Goal: Use online tool/utility

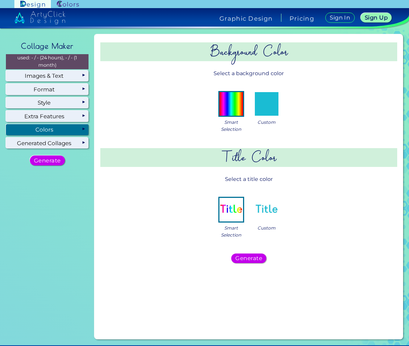
click at [230, 195] on div "Smart Selection" at bounding box center [230, 216] width 29 height 43
click at [268, 99] on img at bounding box center [267, 104] width 24 height 24
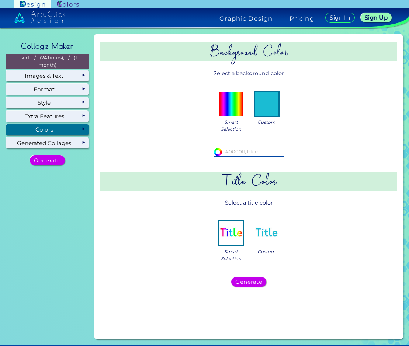
click at [230, 152] on input at bounding box center [248, 152] width 71 height 8
click at [230, 103] on img at bounding box center [231, 104] width 24 height 24
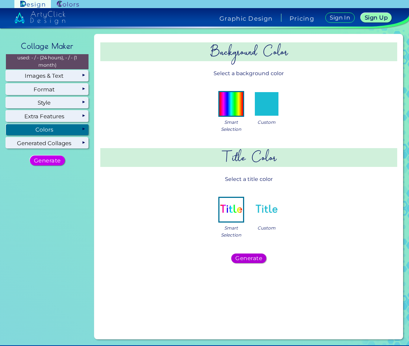
click at [252, 263] on div "Generate" at bounding box center [249, 258] width 32 height 9
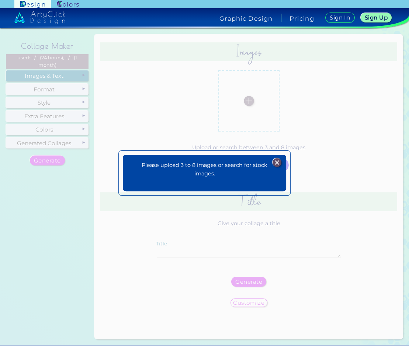
click at [276, 160] on img at bounding box center [277, 162] width 9 height 9
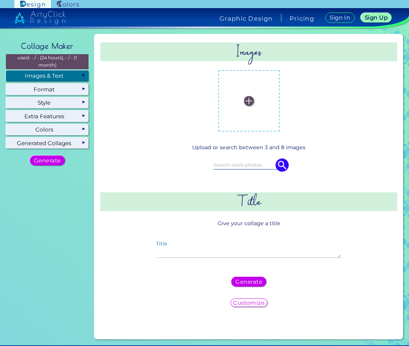
click at [245, 105] on img at bounding box center [249, 101] width 10 height 10
click at [0, 0] on input "file" at bounding box center [0, 0] width 0 height 0
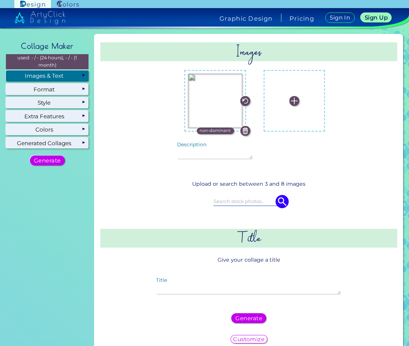
click at [290, 105] on img at bounding box center [294, 101] width 10 height 10
click at [0, 0] on input "file" at bounding box center [0, 0] width 0 height 0
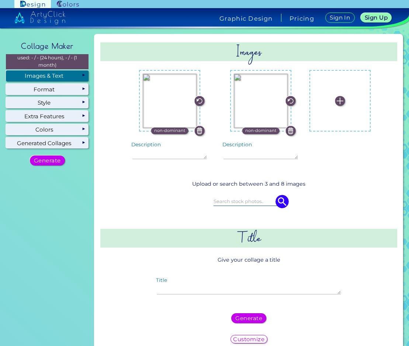
click at [342, 109] on label at bounding box center [340, 101] width 54 height 54
click at [0, 0] on input "file" at bounding box center [0, 0] width 0 height 0
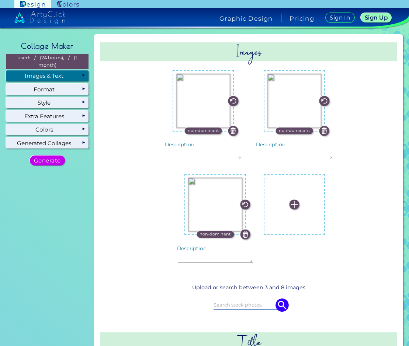
click at [289, 204] on img at bounding box center [294, 204] width 10 height 10
click at [0, 0] on input "file" at bounding box center [0, 0] width 0 height 0
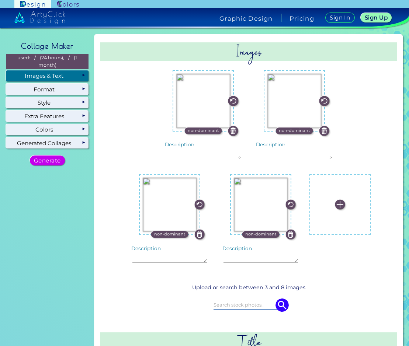
click at [334, 206] on img at bounding box center [339, 204] width 10 height 10
click at [0, 0] on input "file" at bounding box center [0, 0] width 0 height 0
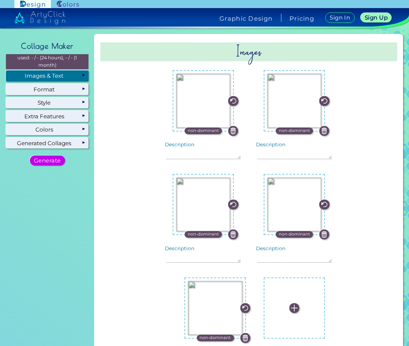
click at [299, 303] on img at bounding box center [294, 308] width 10 height 10
click at [0, 0] on input "file" at bounding box center [0, 0] width 0 height 0
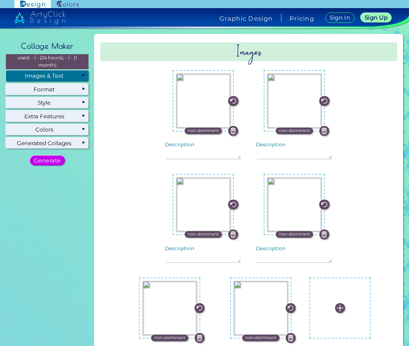
click at [313, 314] on label at bounding box center [340, 308] width 54 height 54
click at [0, 0] on input "file" at bounding box center [0, 0] width 0 height 0
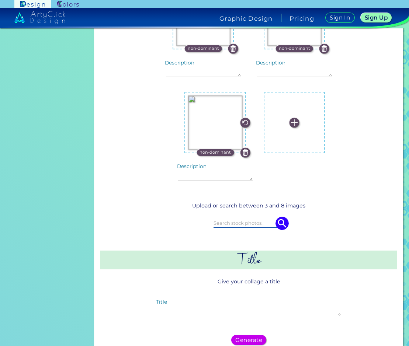
scroll to position [281, 0]
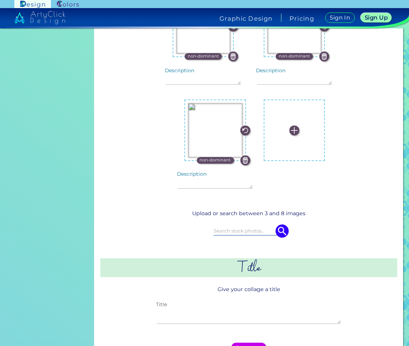
click at [240, 308] on textarea "Title" at bounding box center [249, 316] width 184 height 16
type textarea "b"
type textarea "friends"
click at [248, 343] on div "Generate" at bounding box center [249, 347] width 32 height 9
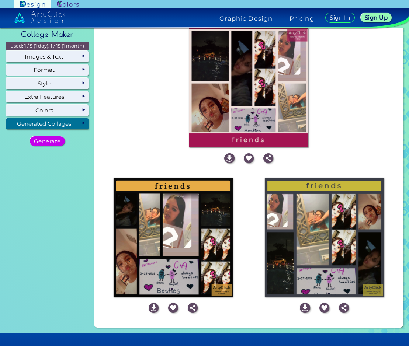
scroll to position [0, 0]
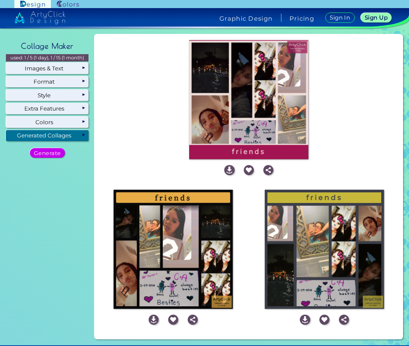
click at [245, 112] on img at bounding box center [248, 99] width 119 height 119
